Goal: Task Accomplishment & Management: Manage account settings

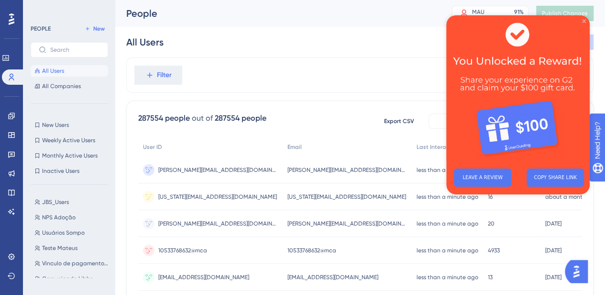
click at [585, 20] on icon "Close Preview" at bounding box center [584, 21] width 4 height 4
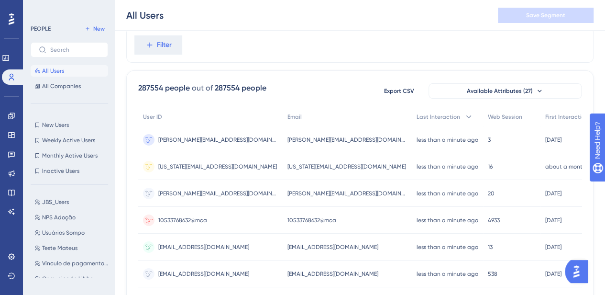
scroll to position [48, 0]
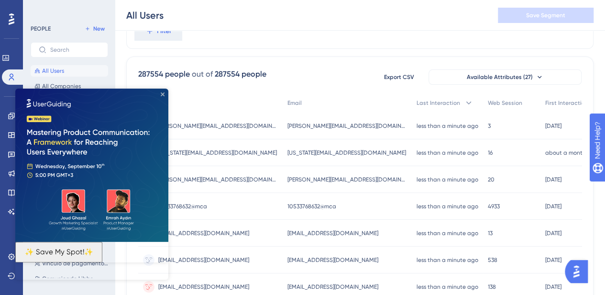
click at [162, 96] on icon "Close Preview" at bounding box center [163, 94] width 4 height 4
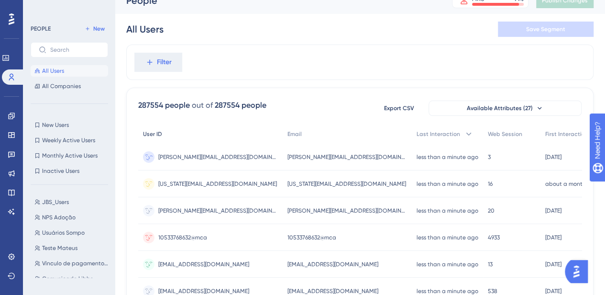
scroll to position [0, 0]
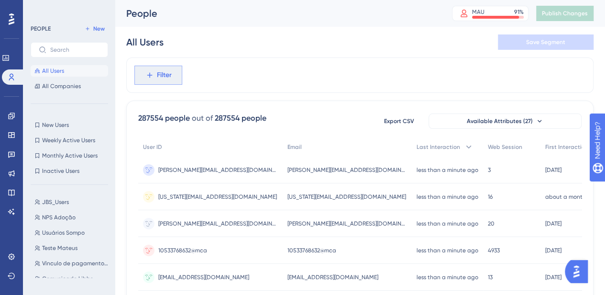
click at [152, 78] on icon at bounding box center [149, 75] width 9 height 9
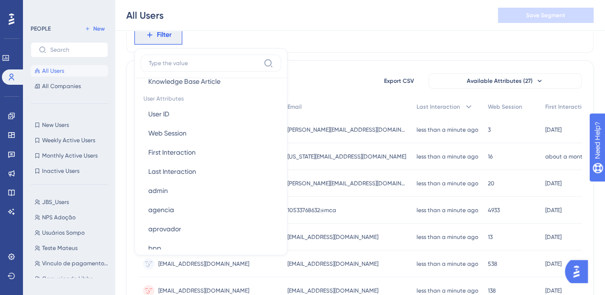
scroll to position [431, 0]
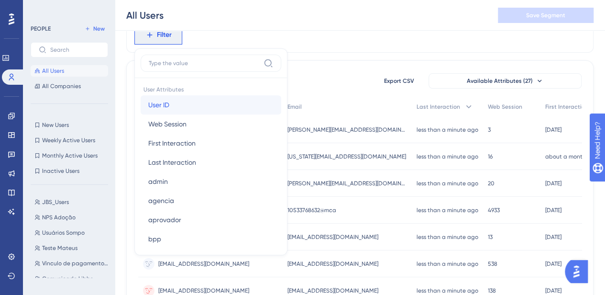
click at [176, 107] on button "User ID User ID" at bounding box center [211, 104] width 141 height 19
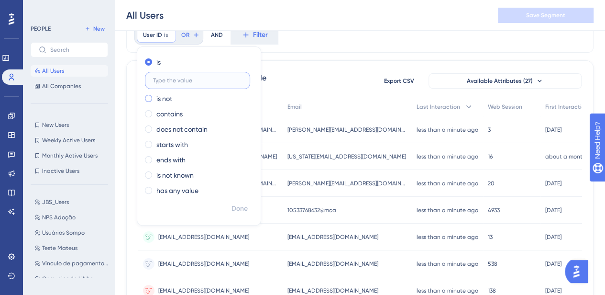
paste input "Loremipsumdol Sitame (4° Consectet - 11/52 A 39/29) Elit s d eiusmo temp inci u…"
type input "Loremipsumdol Sitame (4° Consectet - 11/52 A 39/29) Elit s d eiusmo temp inci u…"
paste input "[EMAIL_ADDRESS][DOMAIN_NAME]"
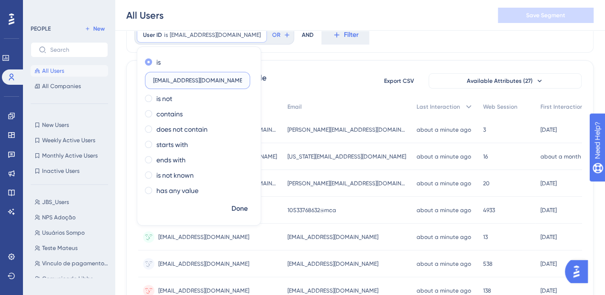
type input "[EMAIL_ADDRESS][DOMAIN_NAME]"
click at [244, 205] on span "Done" at bounding box center [240, 208] width 16 height 11
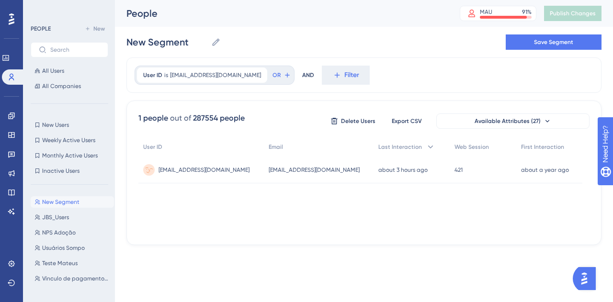
click at [264, 175] on div "[EMAIL_ADDRESS][DOMAIN_NAME] [EMAIL_ADDRESS][DOMAIN_NAME]" at bounding box center [319, 169] width 110 height 27
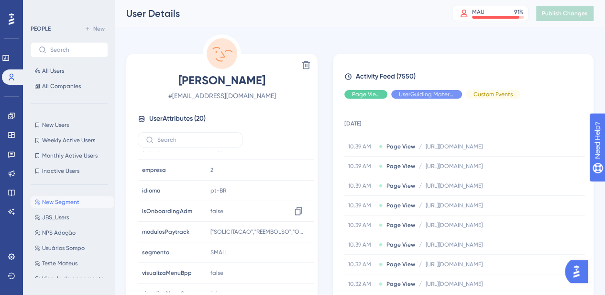
scroll to position [268, 0]
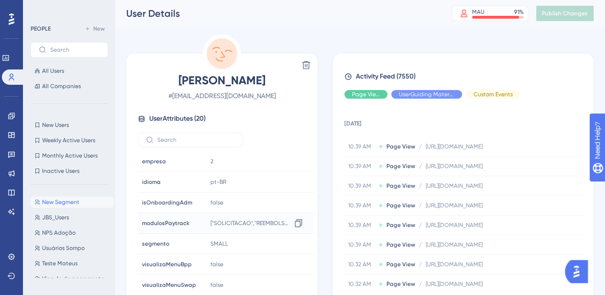
click at [246, 219] on span "["SOLICITACAO","REEMBOLSO","OCR","FOLLOWUP","ALTERACAO_SERVICO","CONFERIR_DESPE…" at bounding box center [251, 223] width 80 height 8
click at [294, 219] on icon at bounding box center [299, 223] width 10 height 10
